Goal: Communication & Community: Answer question/provide support

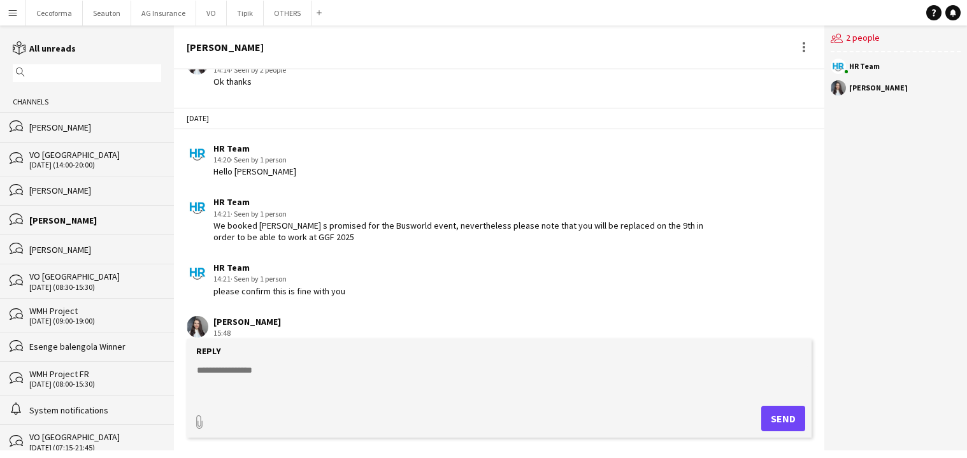
scroll to position [1874, 0]
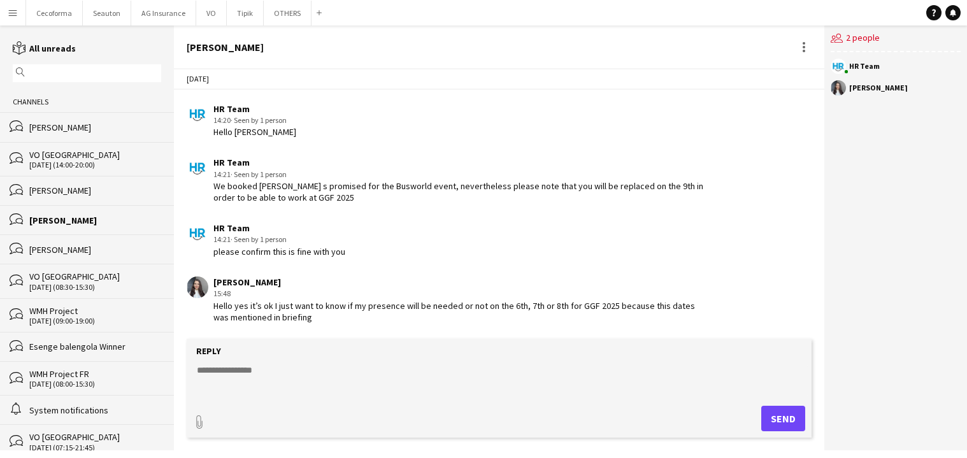
click at [310, 364] on textarea at bounding box center [502, 380] width 612 height 33
click at [299, 371] on textarea at bounding box center [502, 380] width 612 height 33
type textarea "**********"
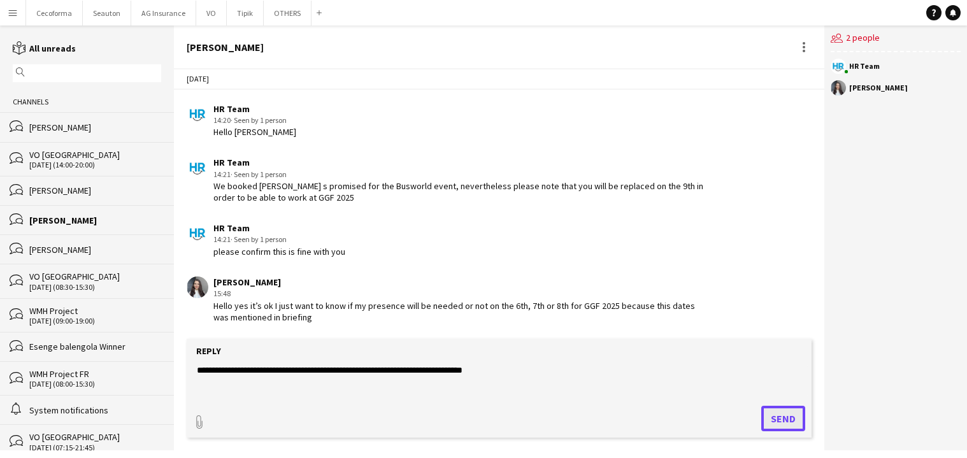
click at [773, 409] on button "Send" at bounding box center [783, 418] width 44 height 25
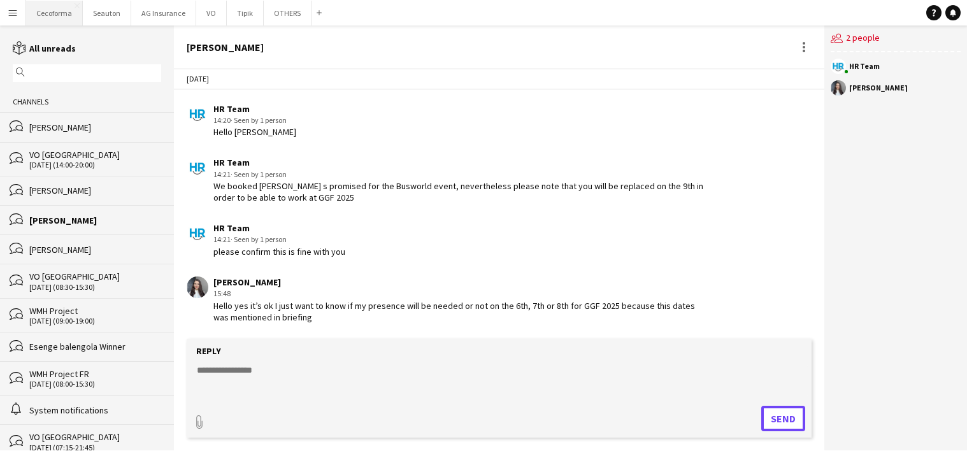
scroll to position [1952, 0]
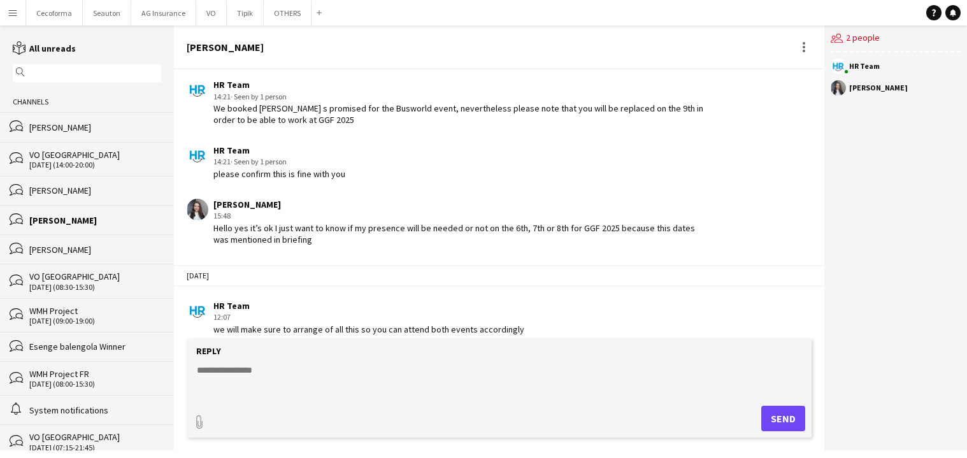
click at [14, 11] on app-icon "Menu" at bounding box center [13, 13] width 10 height 10
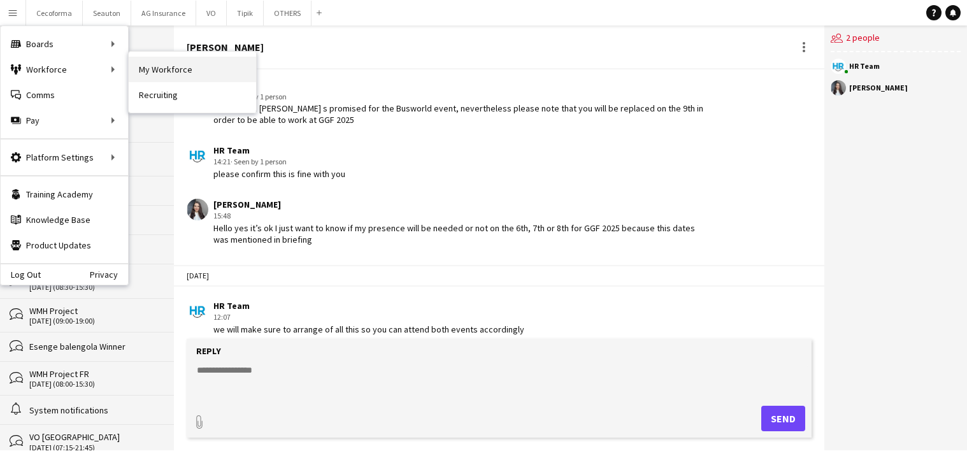
click at [152, 72] on link "My Workforce" at bounding box center [192, 69] width 127 height 25
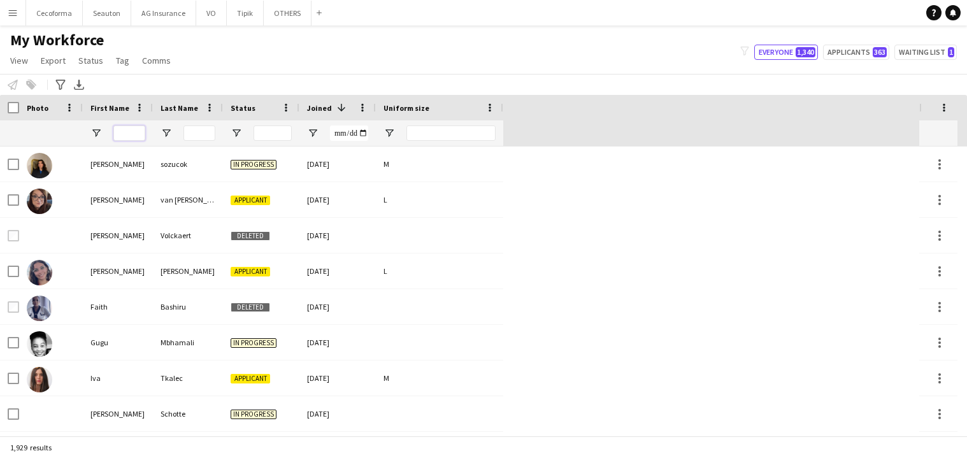
click at [125, 134] on input "First Name Filter Input" at bounding box center [129, 132] width 32 height 15
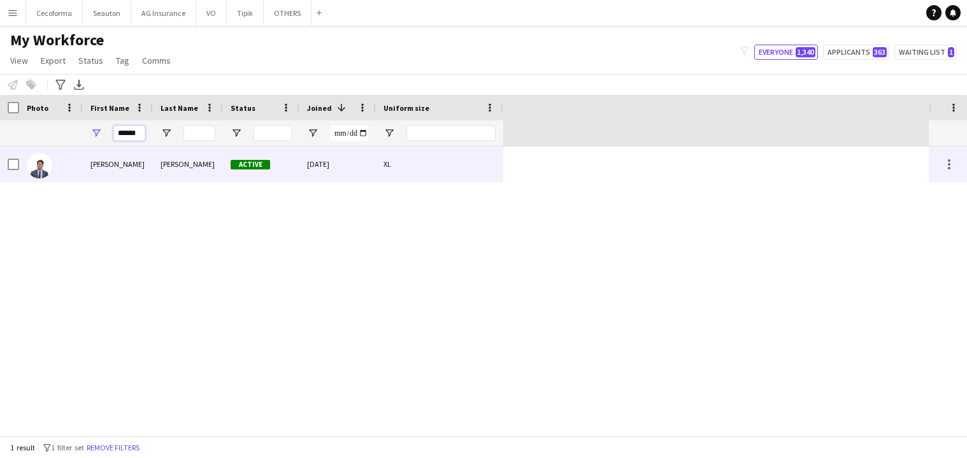
type input "******"
click at [166, 163] on div "[PERSON_NAME]" at bounding box center [188, 163] width 70 height 35
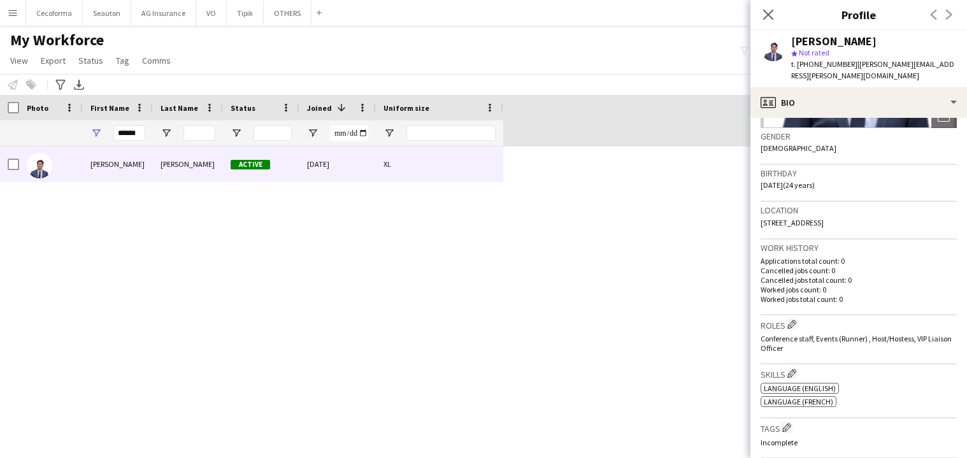
scroll to position [127, 0]
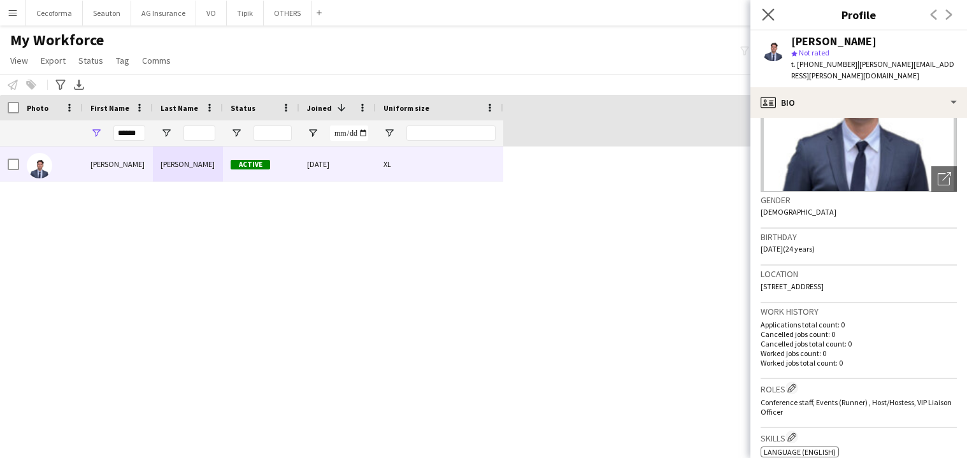
click at [774, 15] on div "Close pop-in" at bounding box center [768, 14] width 36 height 29
click at [771, 15] on icon "Close pop-in" at bounding box center [768, 14] width 12 height 12
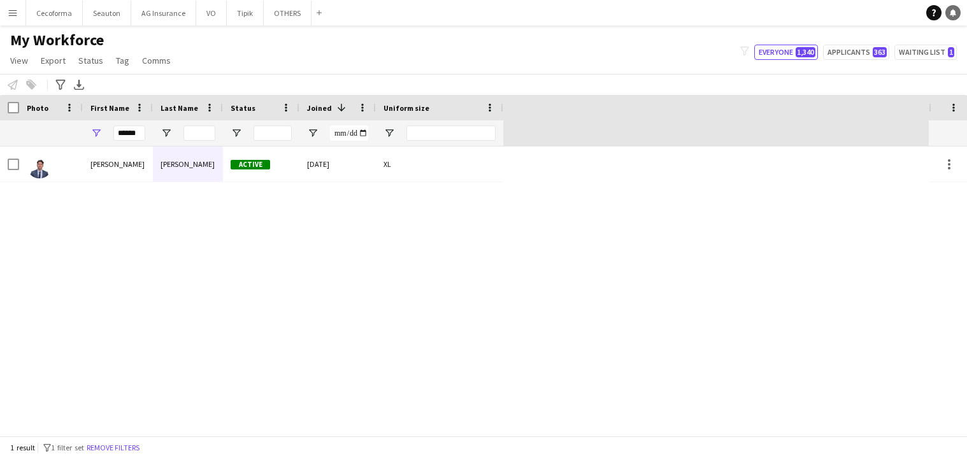
click at [951, 13] on icon at bounding box center [952, 12] width 6 height 6
